Goal: Complete application form

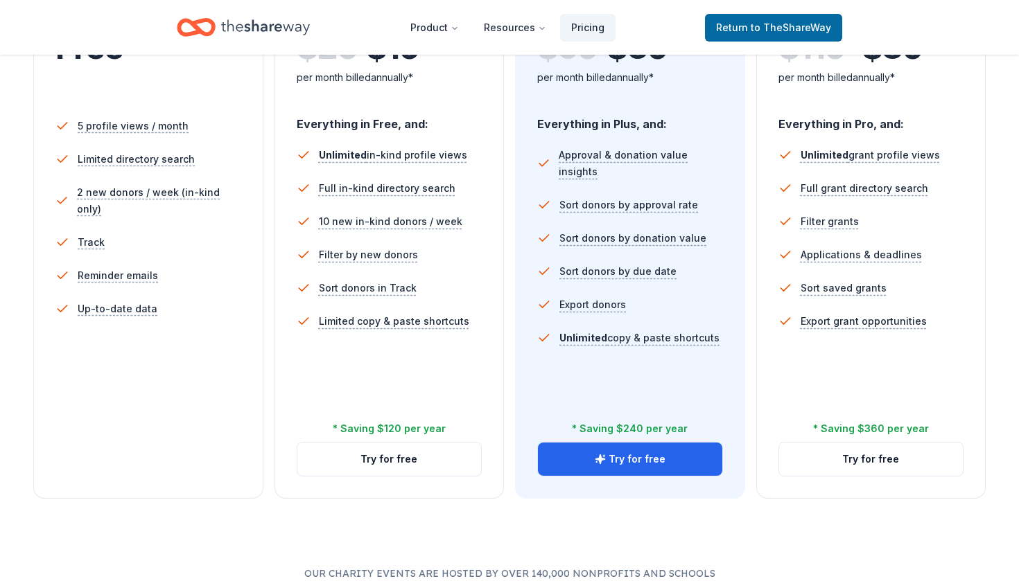
scroll to position [367, 0]
click at [401, 464] on button "Try for free" at bounding box center [389, 459] width 184 height 33
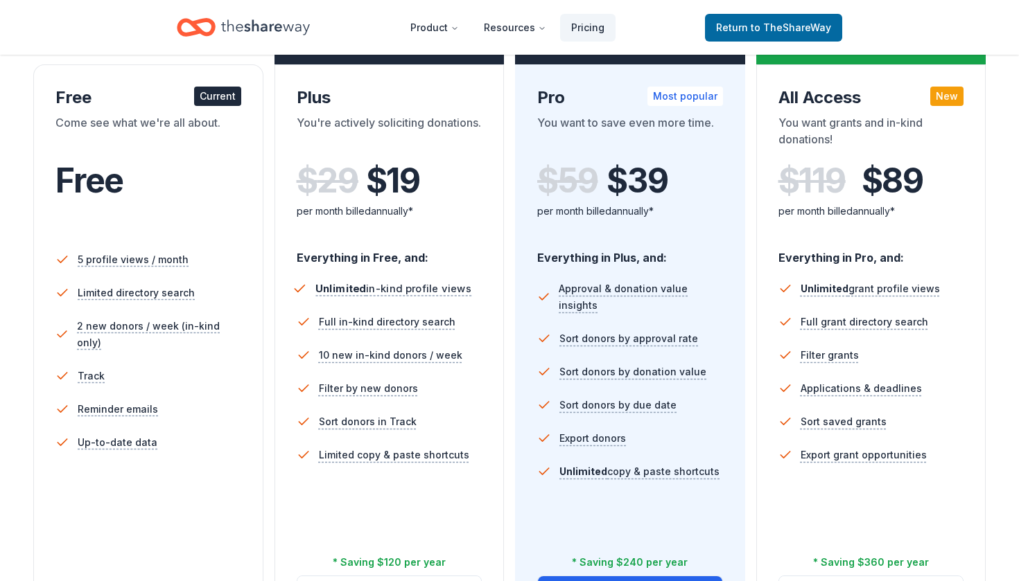
scroll to position [234, 0]
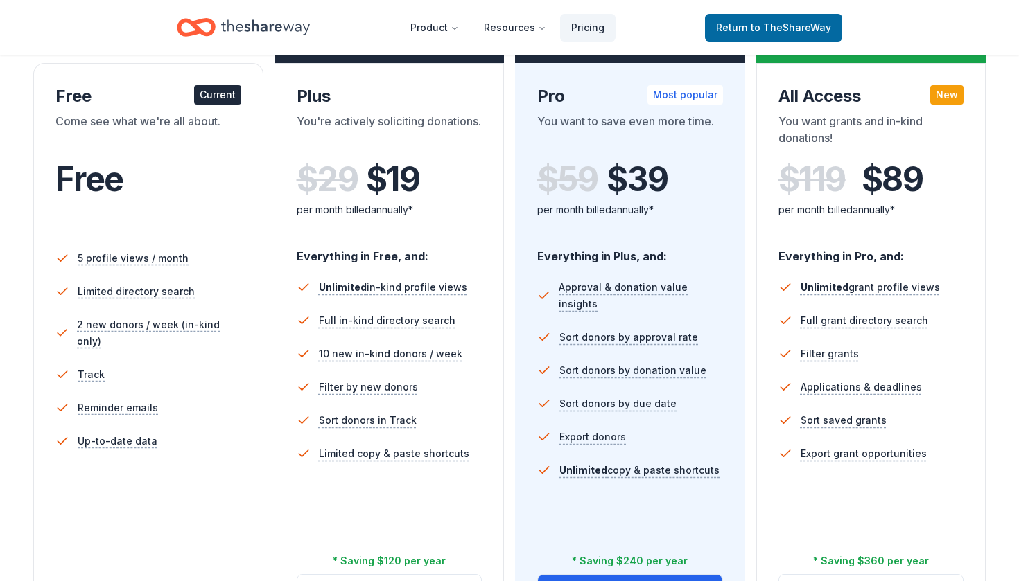
click at [326, 179] on div "$ 29 $ 19" at bounding box center [390, 179] width 186 height 39
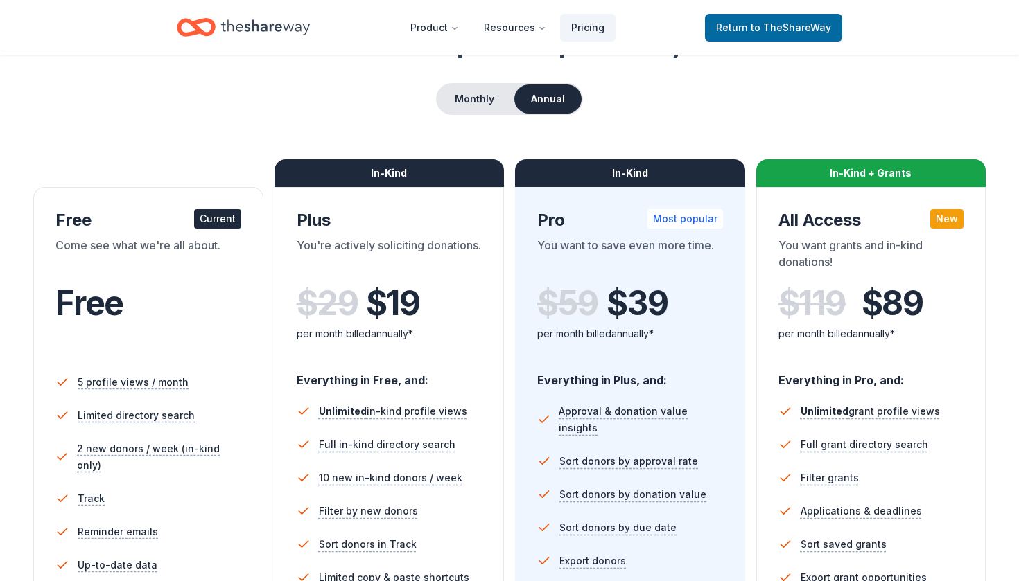
scroll to position [108, 0]
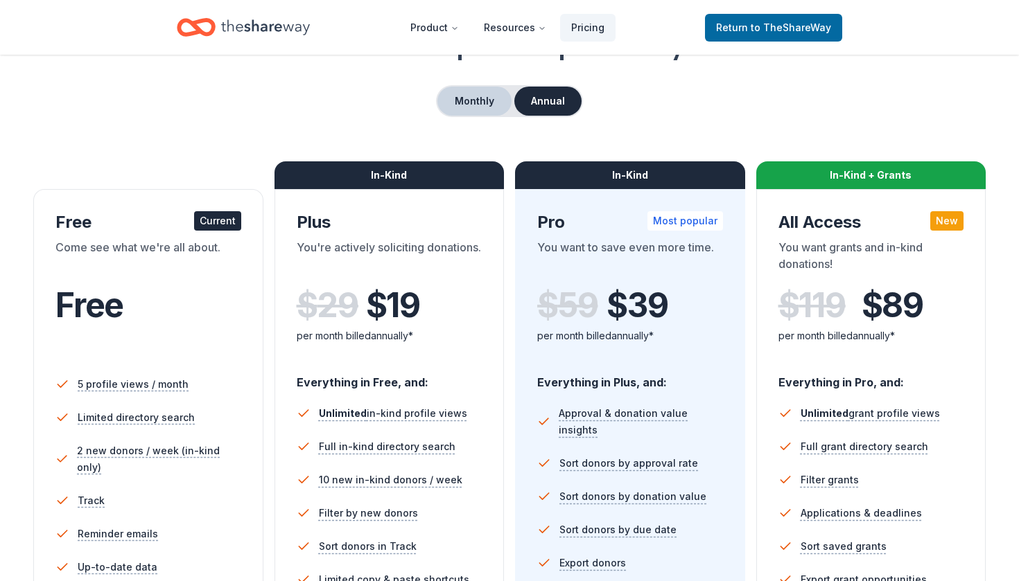
click at [477, 98] on button "Monthly" at bounding box center [474, 101] width 74 height 29
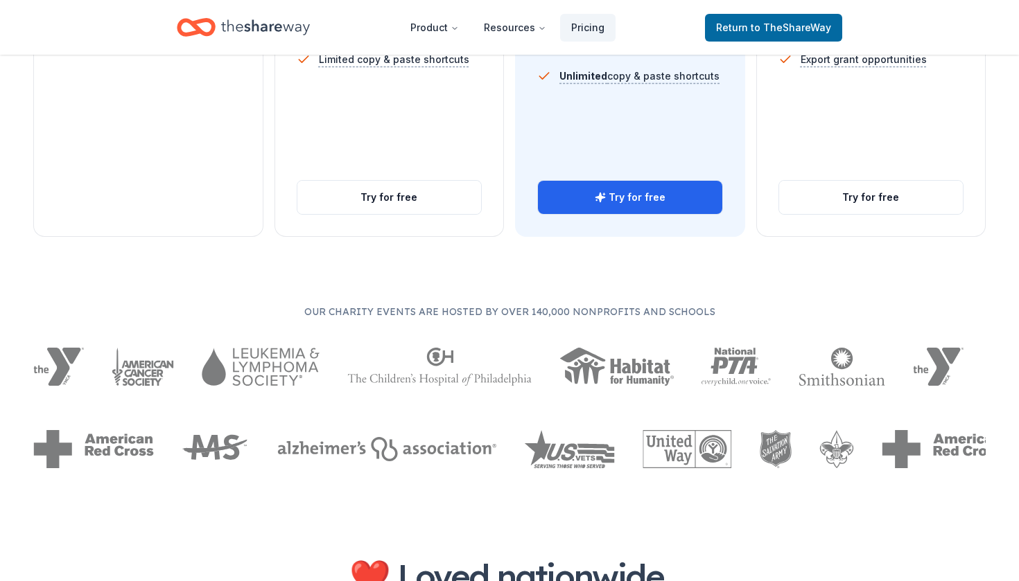
scroll to position [629, 0]
click at [386, 198] on button "Try for free" at bounding box center [389, 197] width 184 height 33
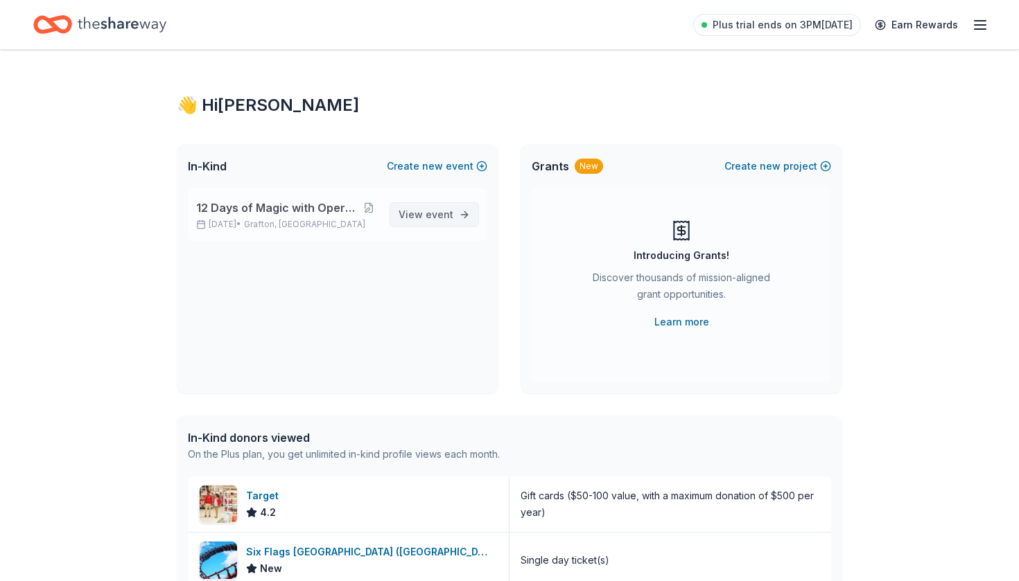
click at [446, 222] on span "View event" at bounding box center [425, 215] width 55 height 17
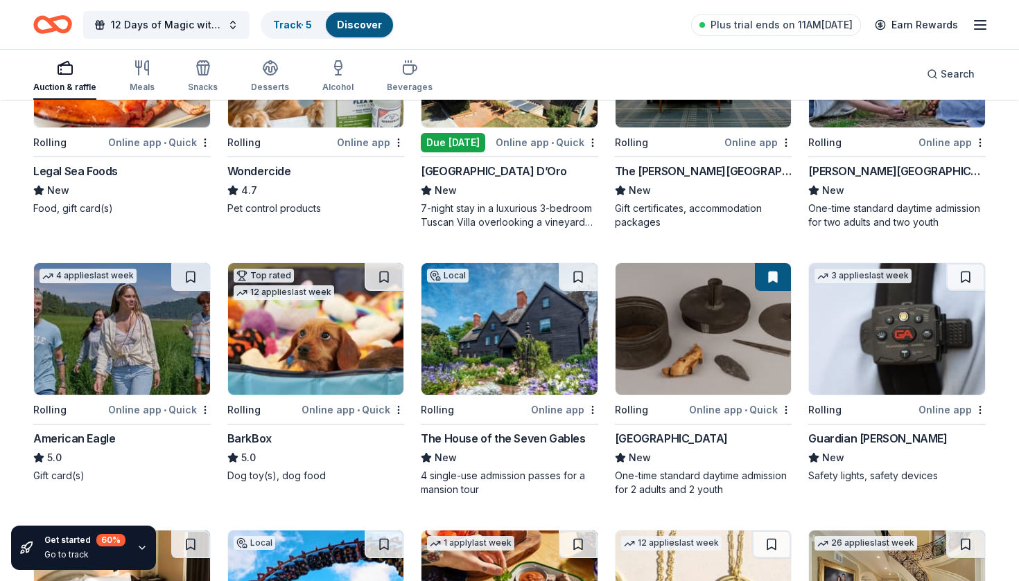
scroll to position [545, 0]
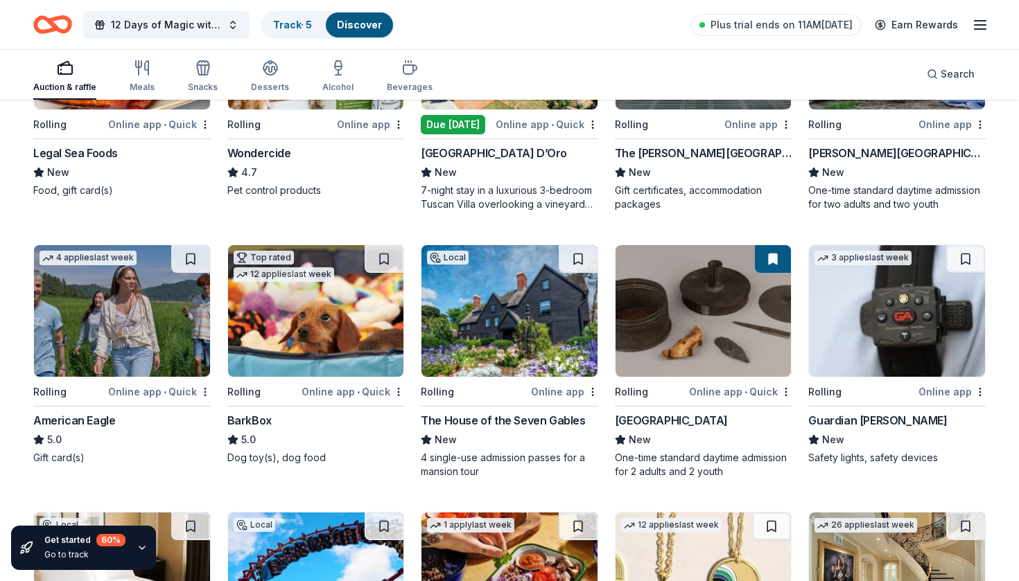
click at [77, 421] on div "American Eagle" at bounding box center [74, 420] width 82 height 17
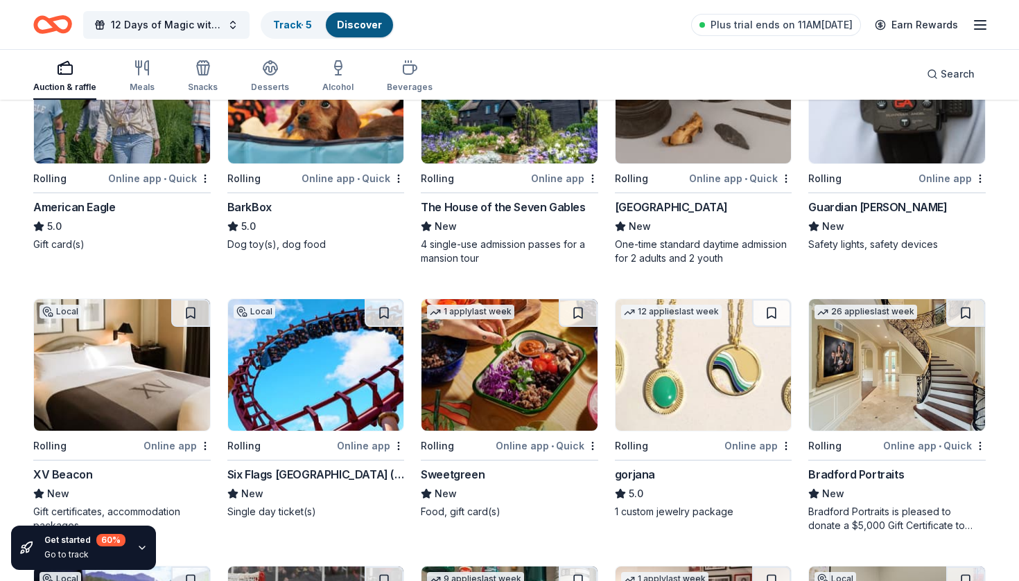
scroll to position [767, 0]
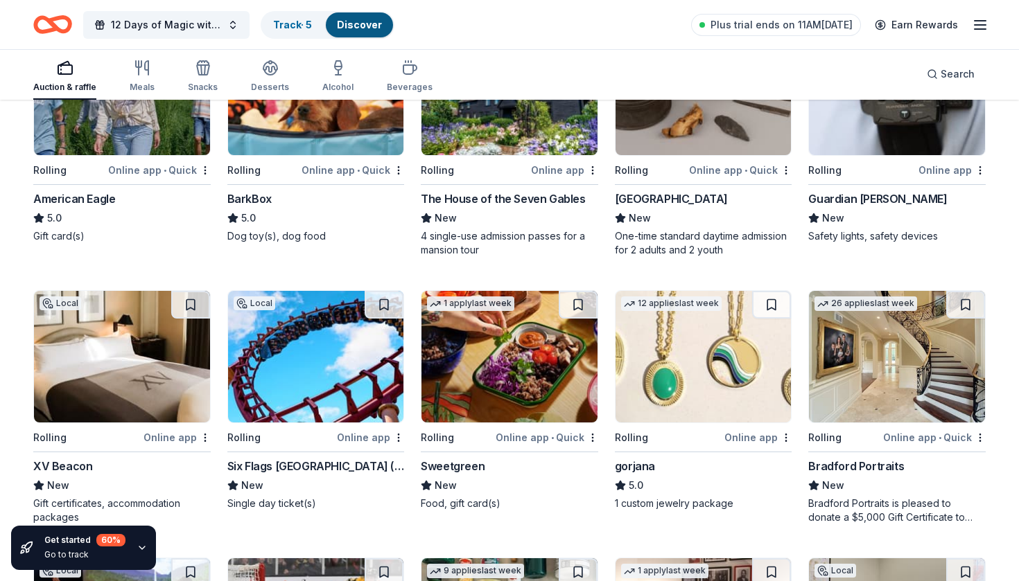
click at [696, 193] on div "[GEOGRAPHIC_DATA]" at bounding box center [671, 199] width 113 height 17
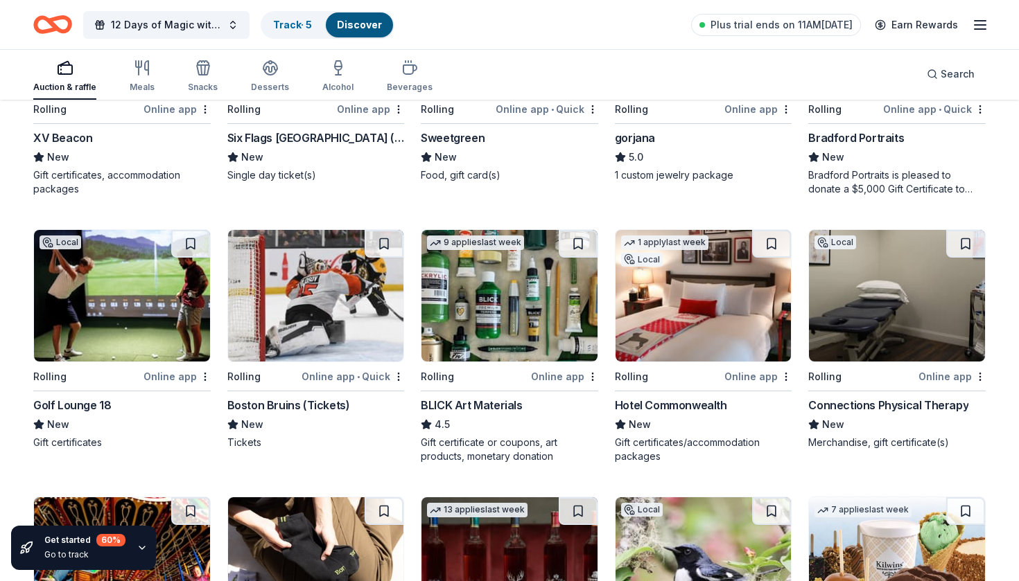
scroll to position [1107, 0]
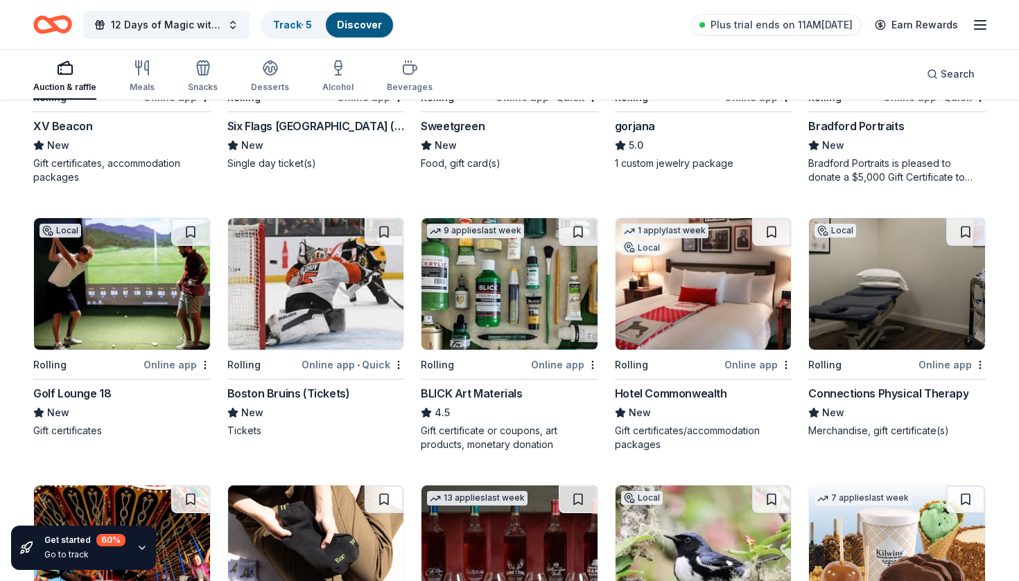
click at [69, 392] on div "Golf Lounge 18" at bounding box center [72, 393] width 78 height 17
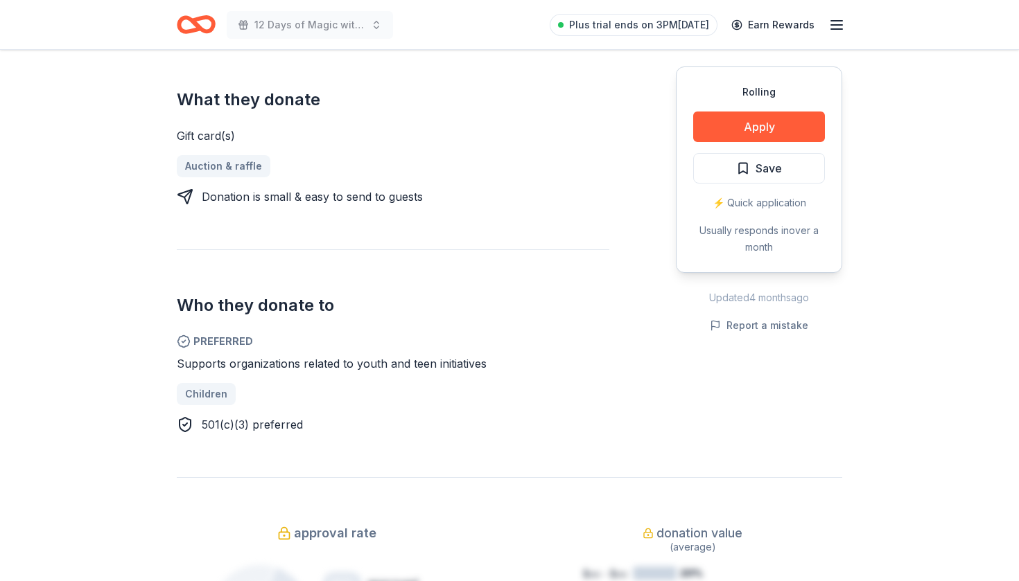
scroll to position [536, 0]
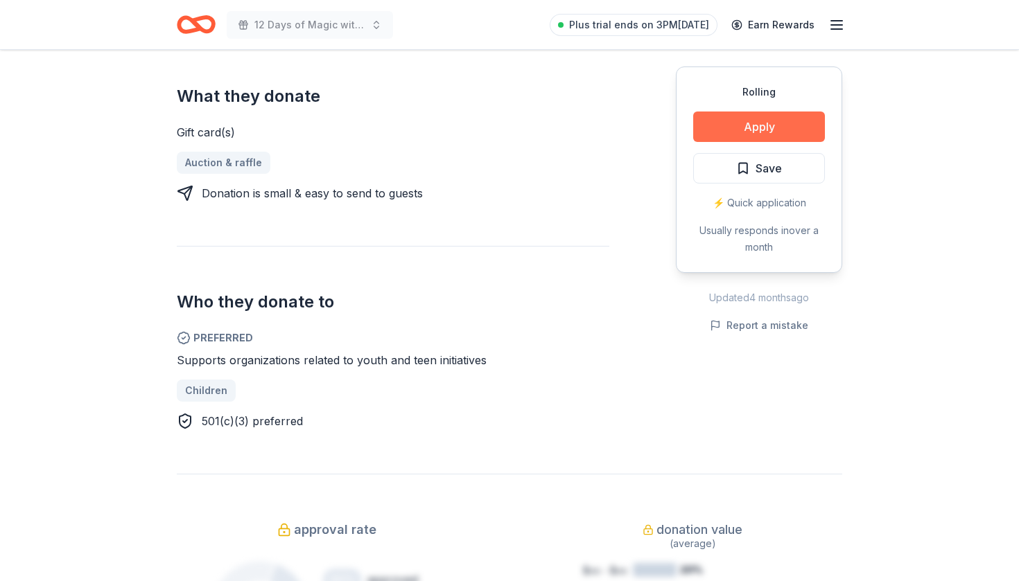
click at [723, 125] on button "Apply" at bounding box center [759, 127] width 132 height 30
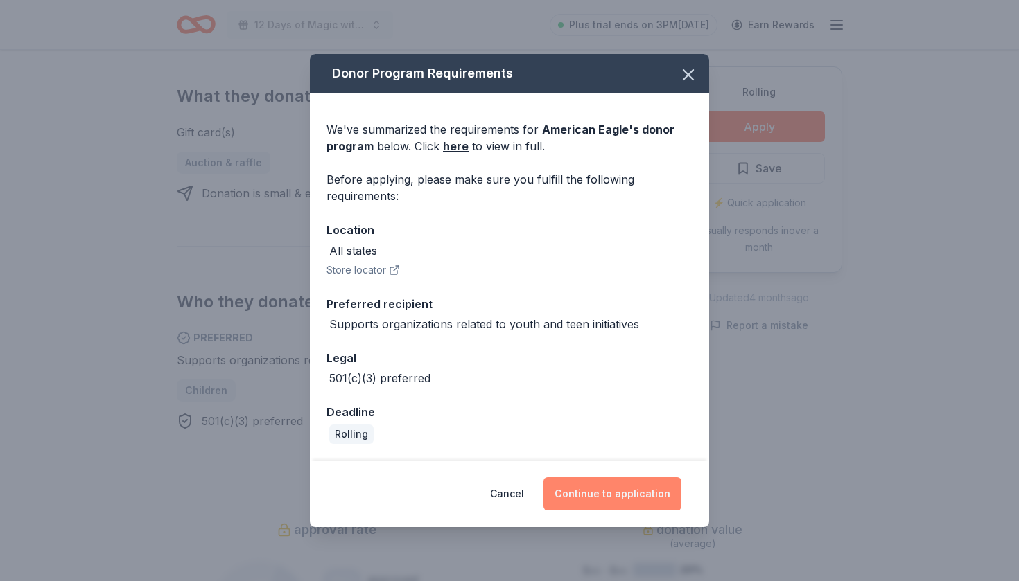
click at [627, 487] on button "Continue to application" at bounding box center [612, 493] width 138 height 33
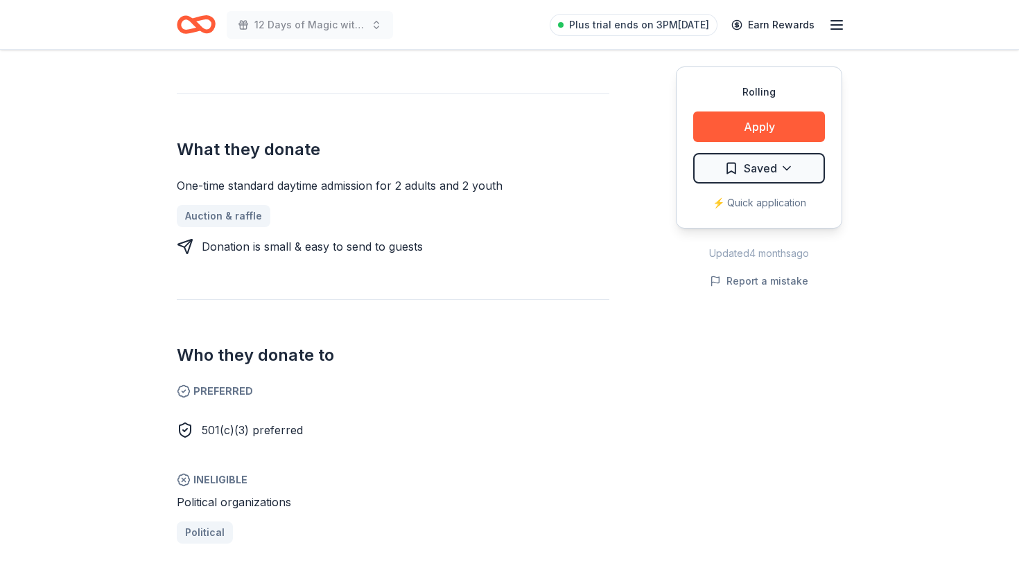
scroll to position [577, 0]
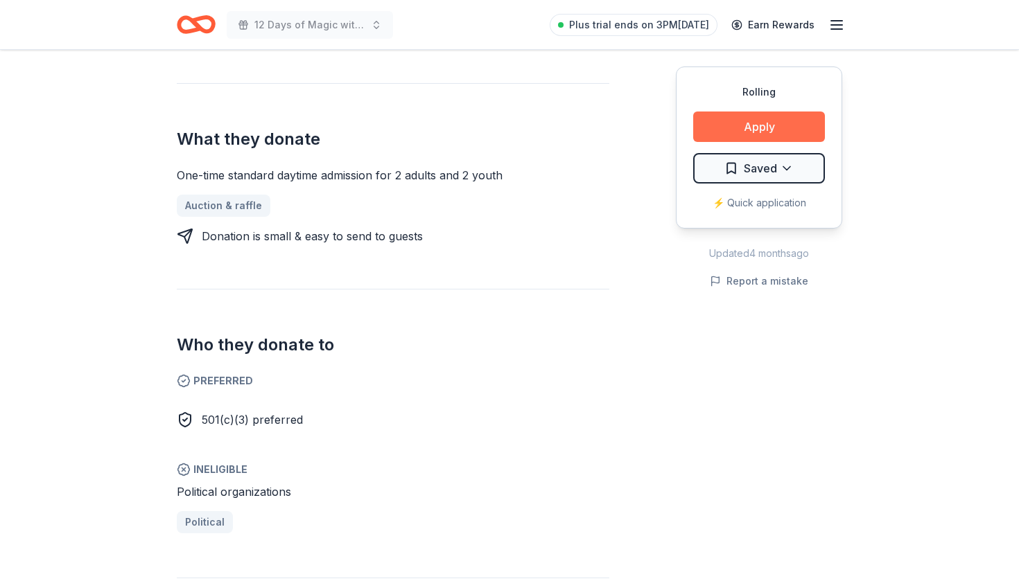
click at [742, 127] on button "Apply" at bounding box center [759, 127] width 132 height 30
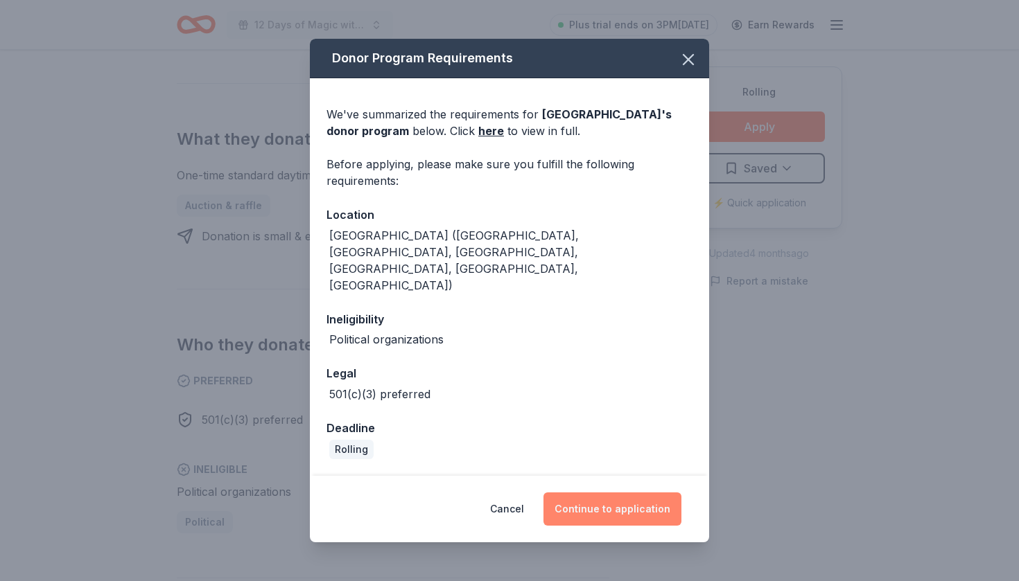
click at [615, 493] on button "Continue to application" at bounding box center [612, 509] width 138 height 33
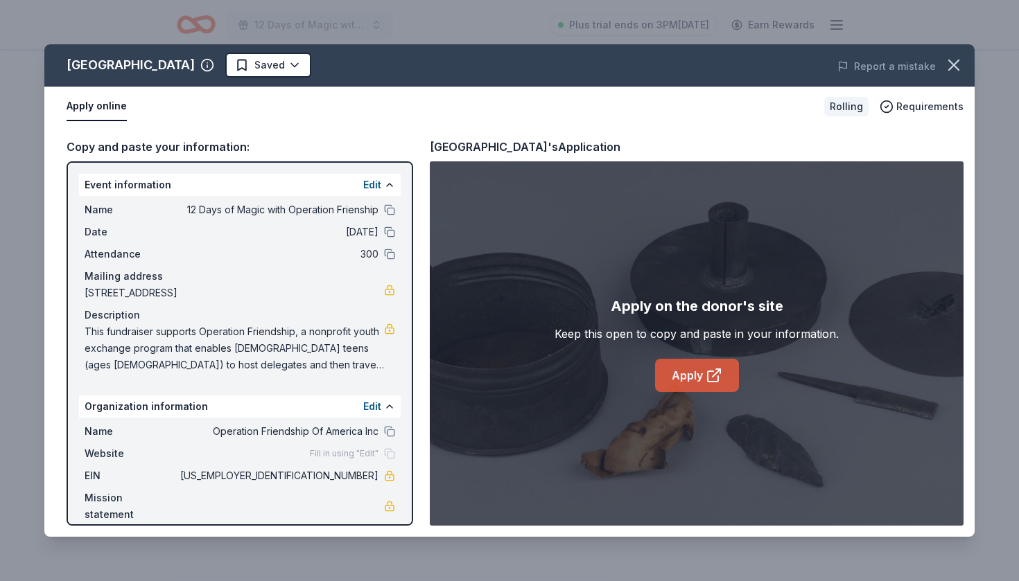
click at [691, 376] on link "Apply" at bounding box center [697, 375] width 84 height 33
click at [952, 69] on icon "button" at bounding box center [953, 64] width 19 height 19
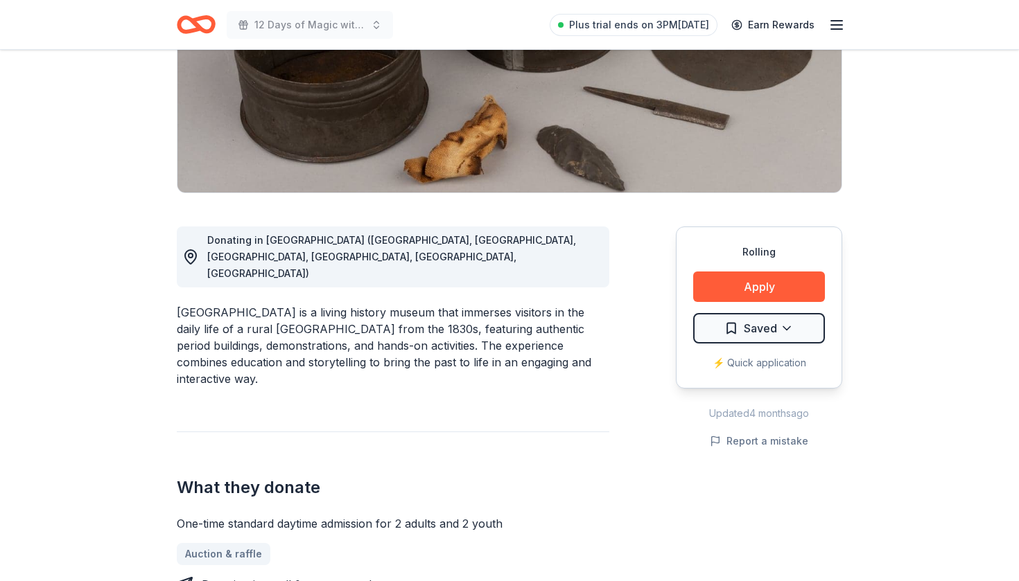
scroll to position [225, 0]
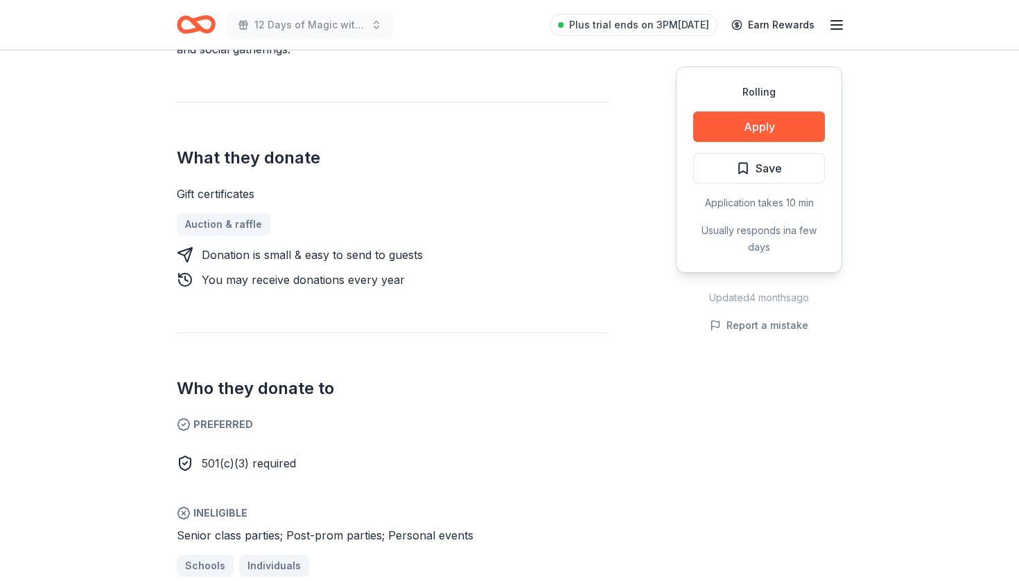
scroll to position [493, 0]
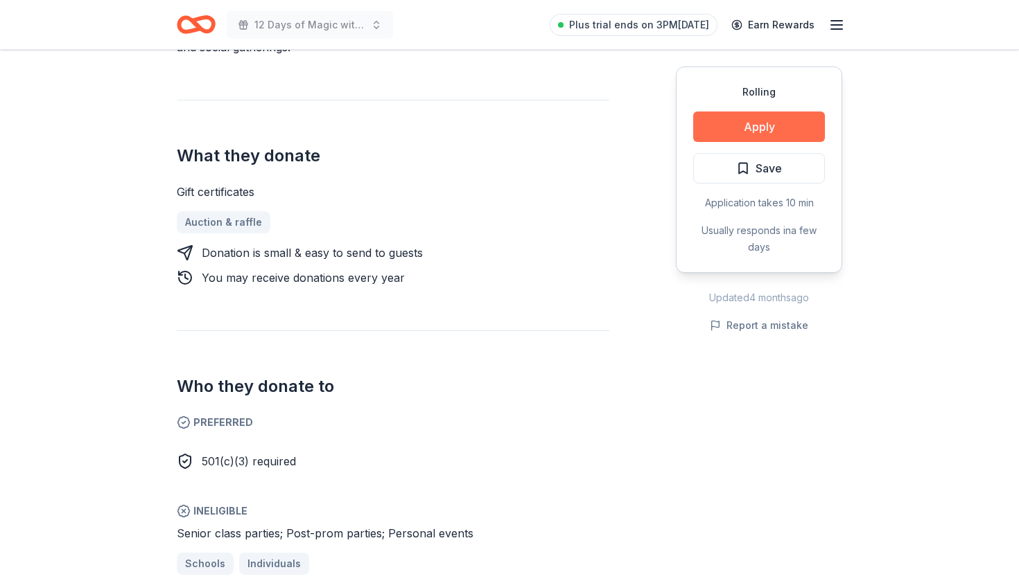
click at [725, 128] on button "Apply" at bounding box center [759, 127] width 132 height 30
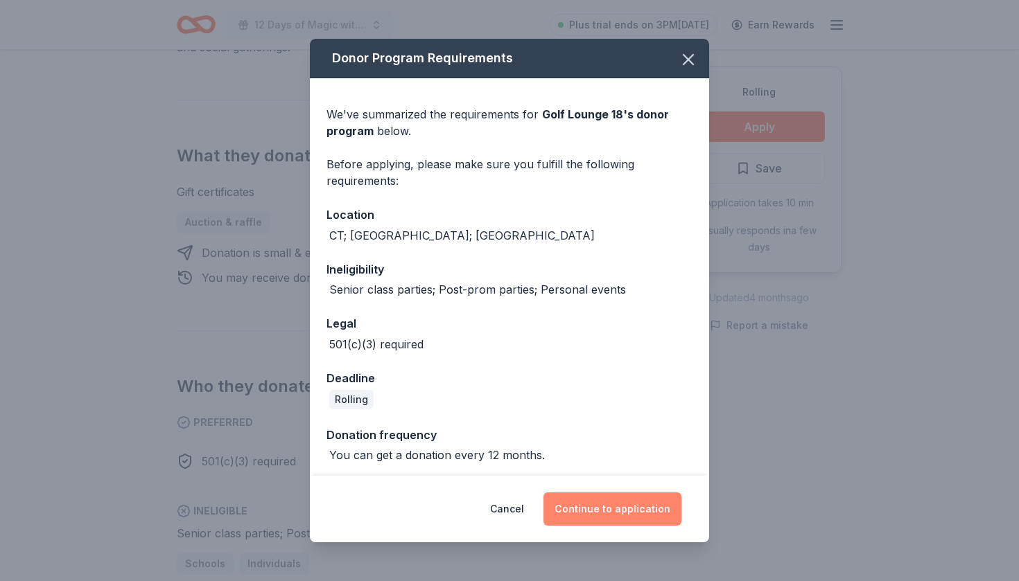
click at [622, 517] on button "Continue to application" at bounding box center [612, 509] width 138 height 33
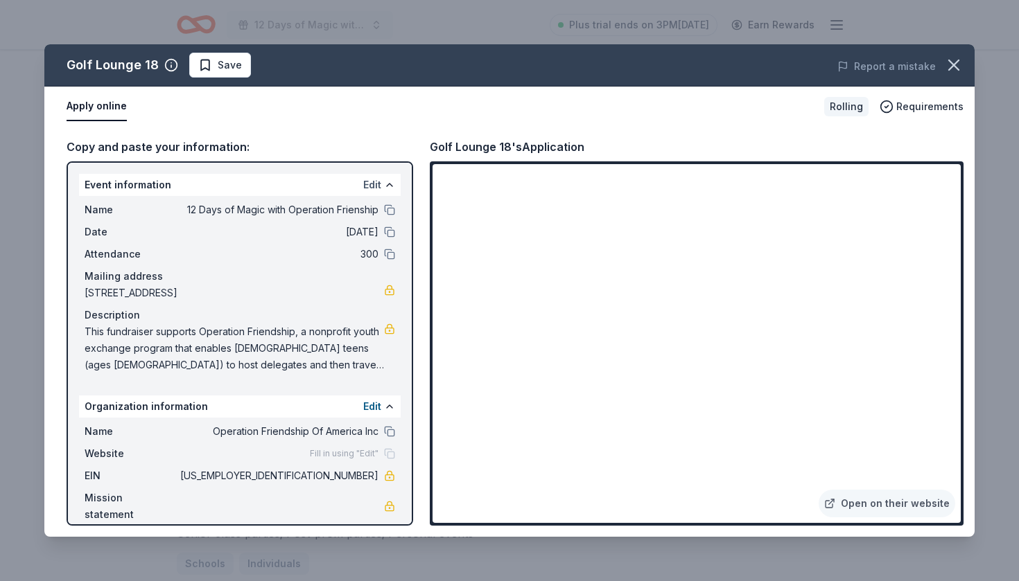
click at [376, 182] on button "Edit" at bounding box center [372, 185] width 18 height 17
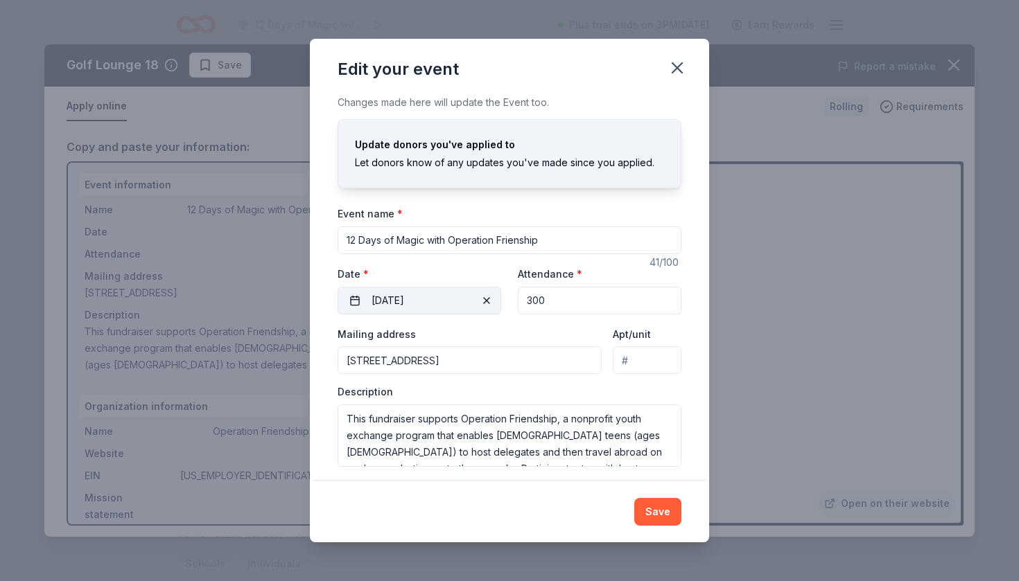
click at [356, 297] on button "[DATE]" at bounding box center [419, 301] width 164 height 28
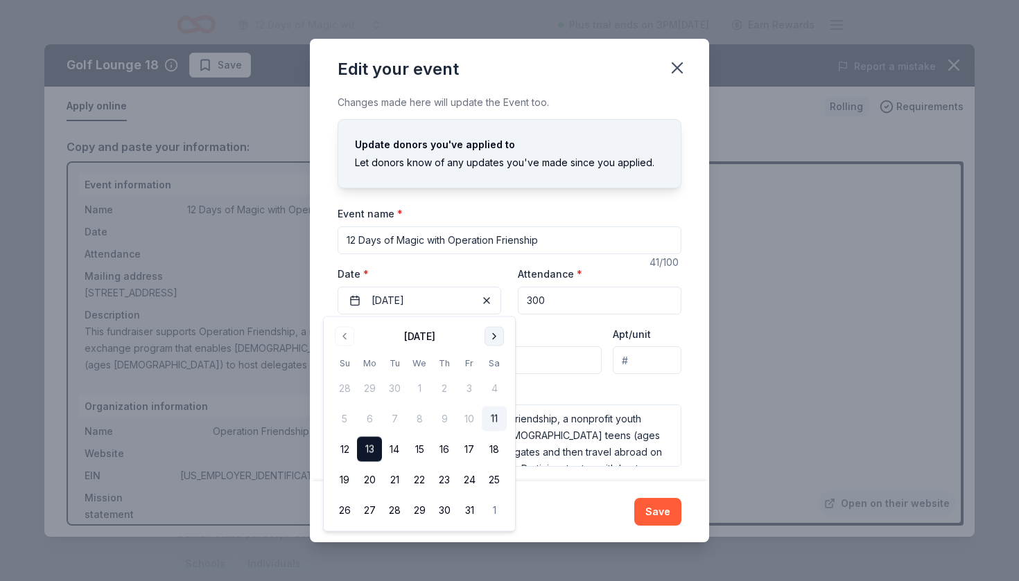
click at [495, 334] on button "Go to next month" at bounding box center [493, 336] width 19 height 19
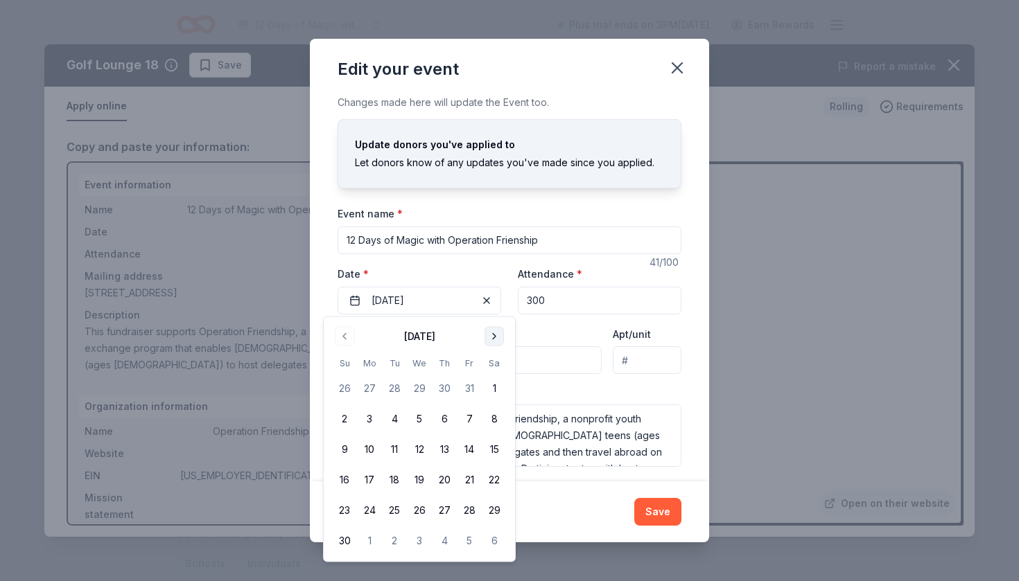
click at [495, 334] on button "Go to next month" at bounding box center [493, 336] width 19 height 19
click at [491, 390] on button "6" at bounding box center [494, 388] width 25 height 25
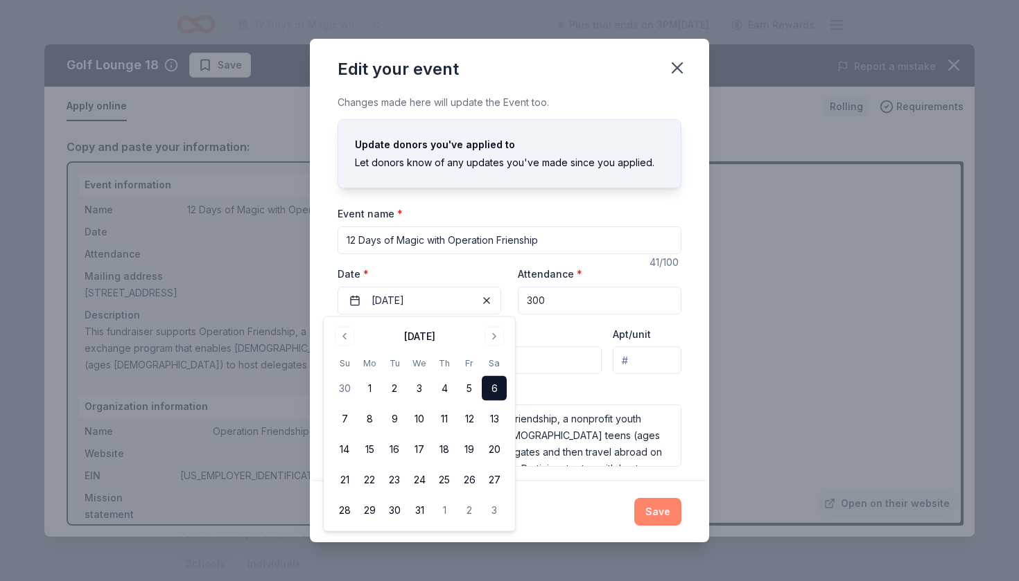
click at [658, 502] on button "Save" at bounding box center [657, 512] width 47 height 28
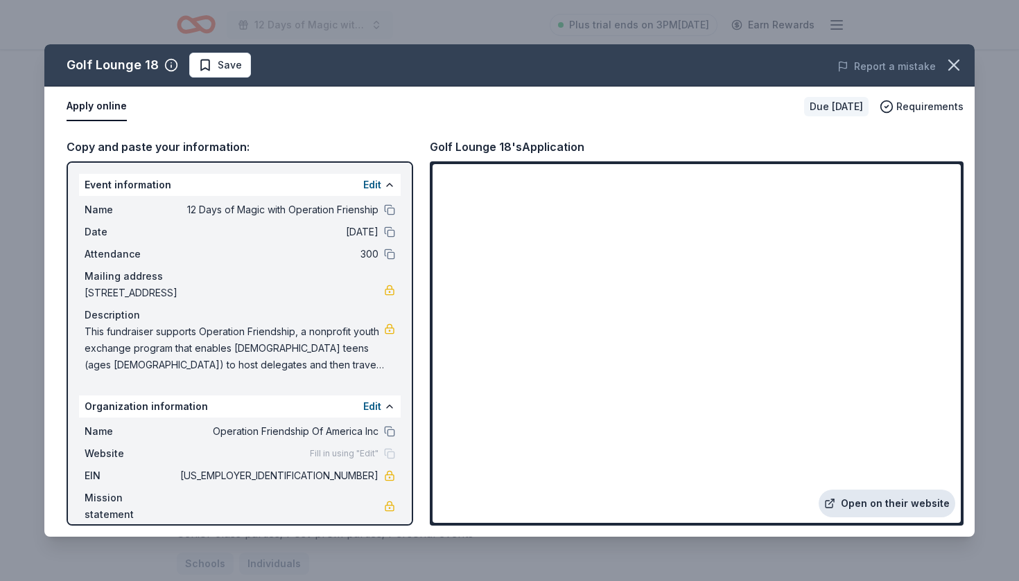
click at [886, 507] on link "Open on their website" at bounding box center [886, 504] width 137 height 28
click at [954, 71] on icon "button" at bounding box center [953, 64] width 19 height 19
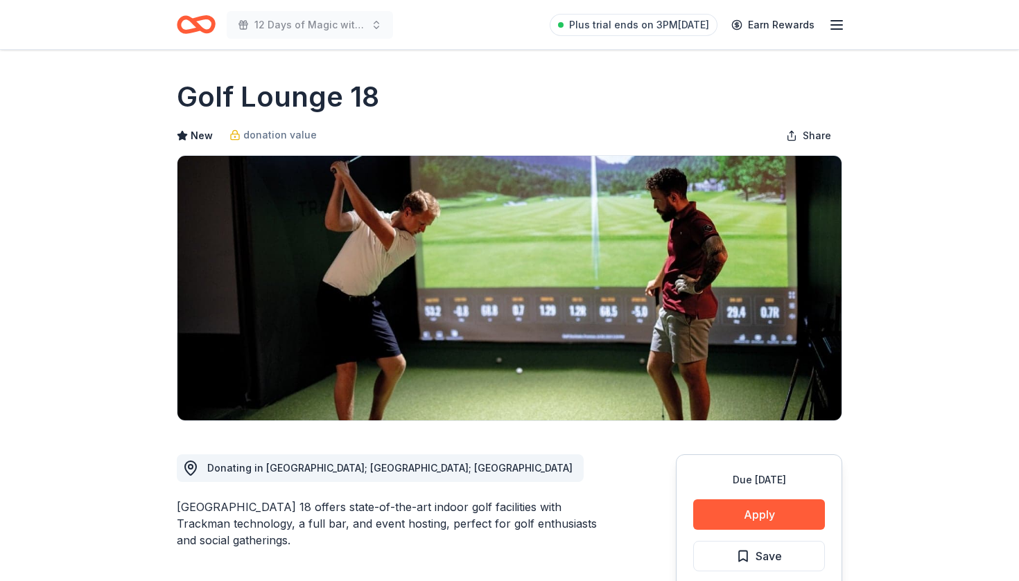
scroll to position [0, 0]
